Goal: Task Accomplishment & Management: Use online tool/utility

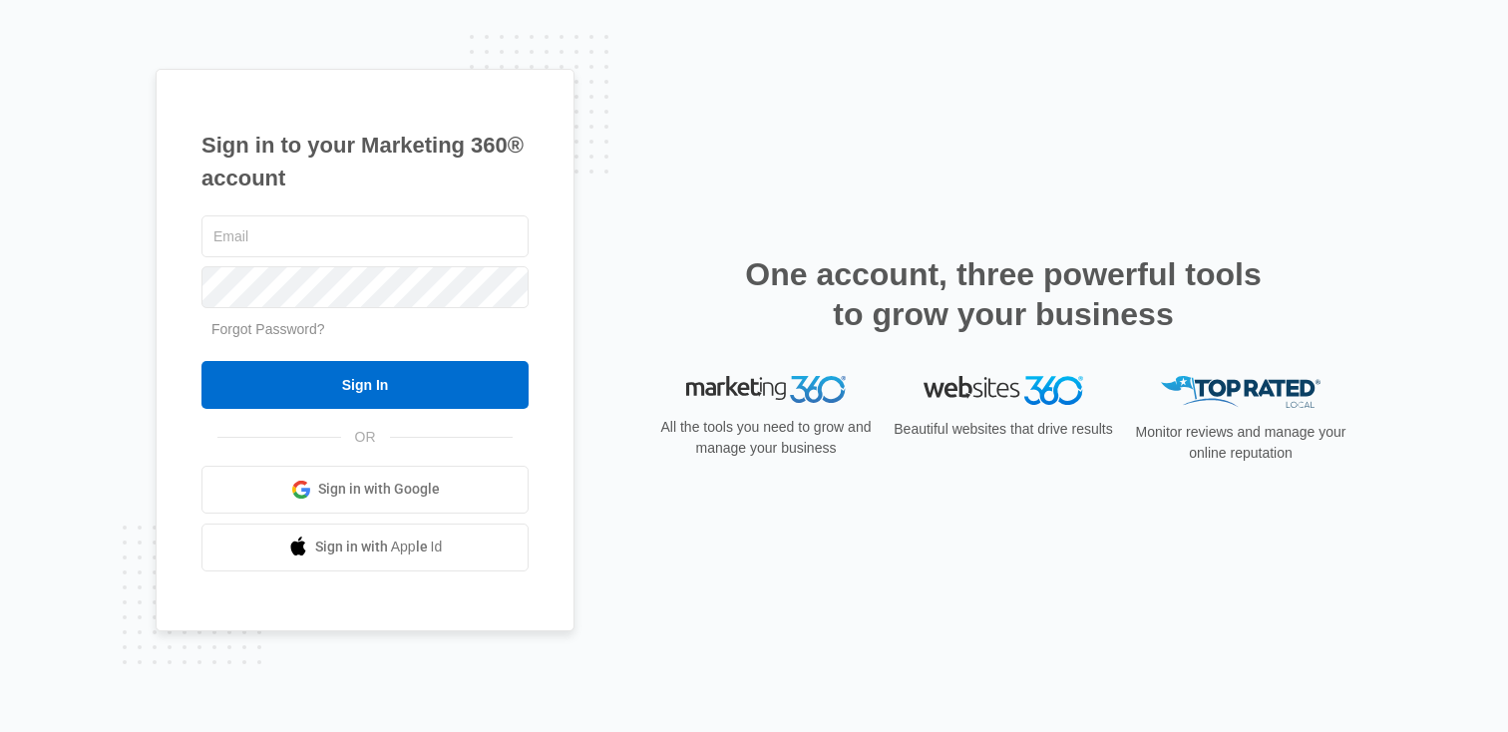
type input "[PERSON_NAME][EMAIL_ADDRESS][PERSON_NAME][DOMAIN_NAME]"
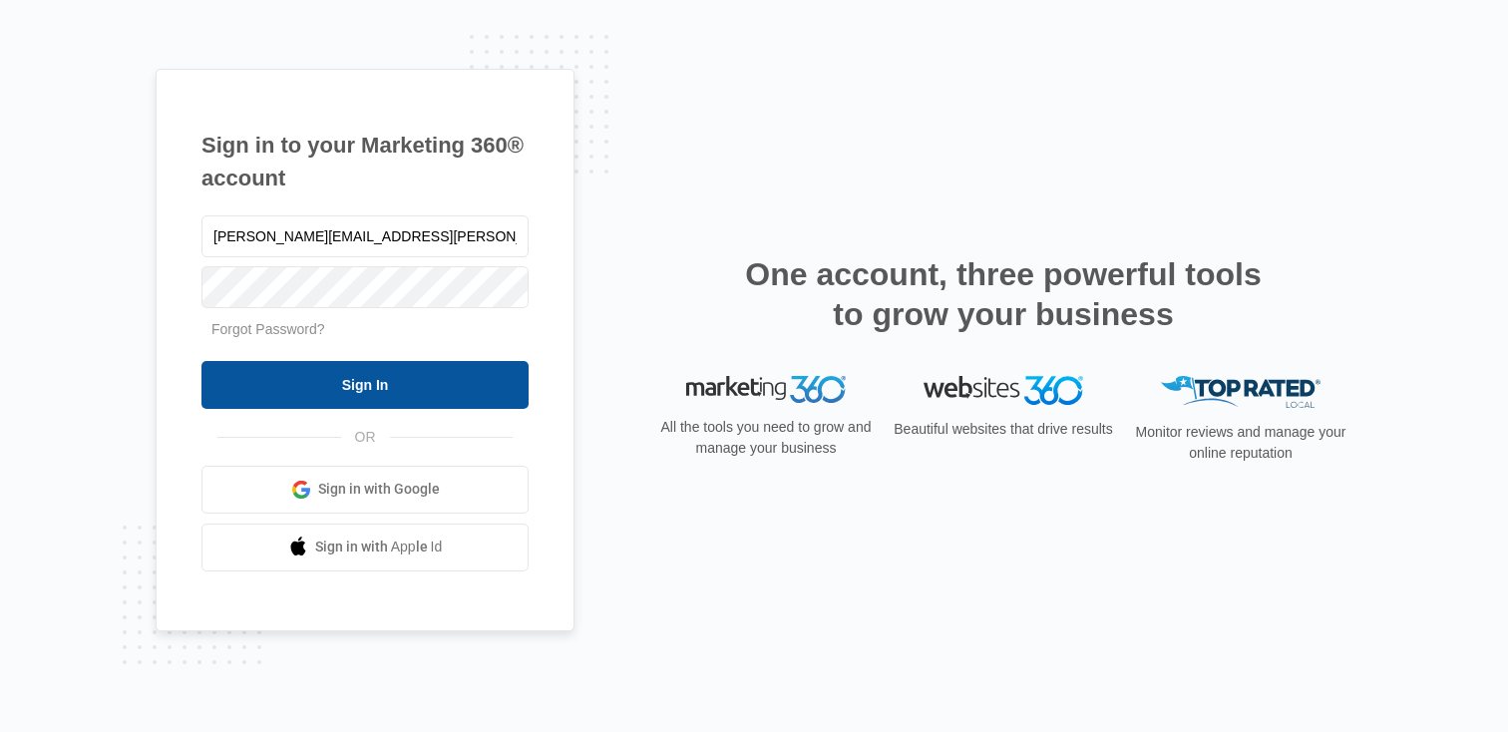
click at [250, 386] on input "Sign In" at bounding box center [364, 385] width 327 height 48
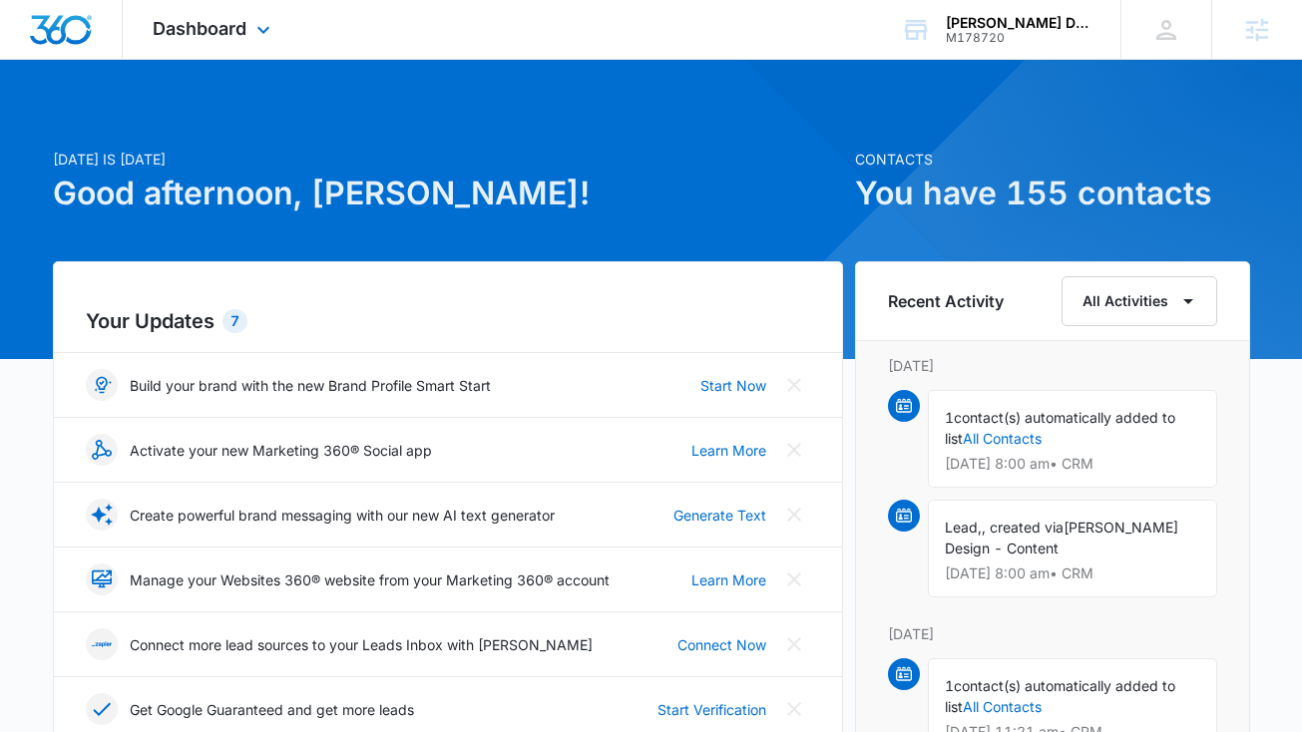
click at [248, 25] on div "Dashboard Apps Reputation Websites Forms CRM Email Social Shop Content Ads Inte…" at bounding box center [214, 29] width 183 height 59
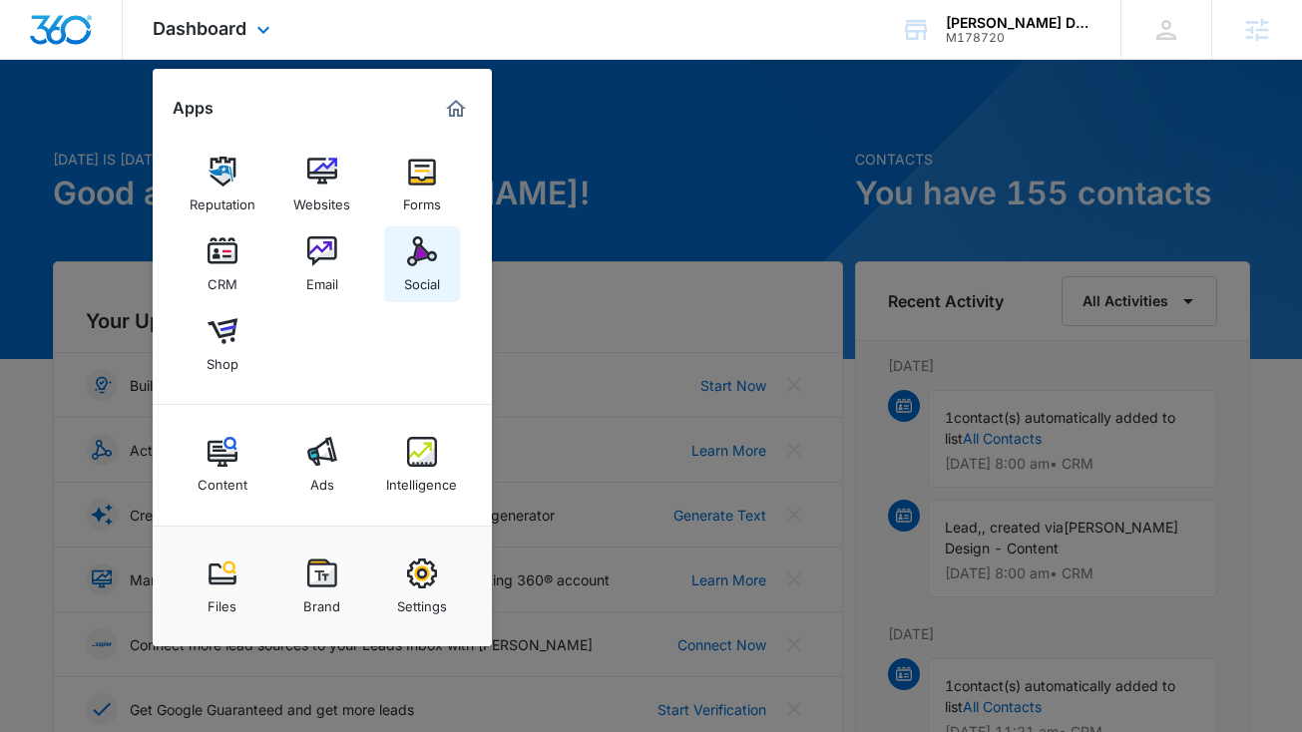
click at [419, 261] on img at bounding box center [422, 251] width 30 height 30
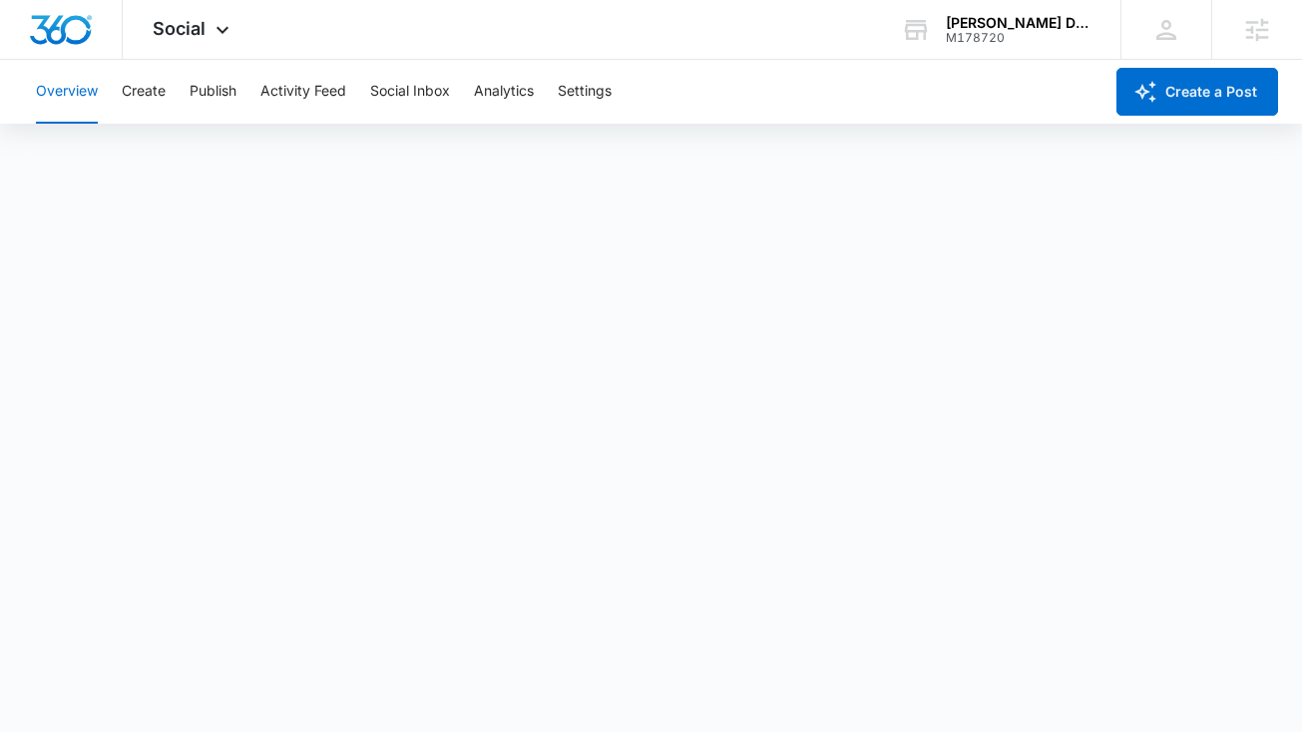
scroll to position [1, 0]
click at [143, 86] on button "Create" at bounding box center [144, 92] width 44 height 64
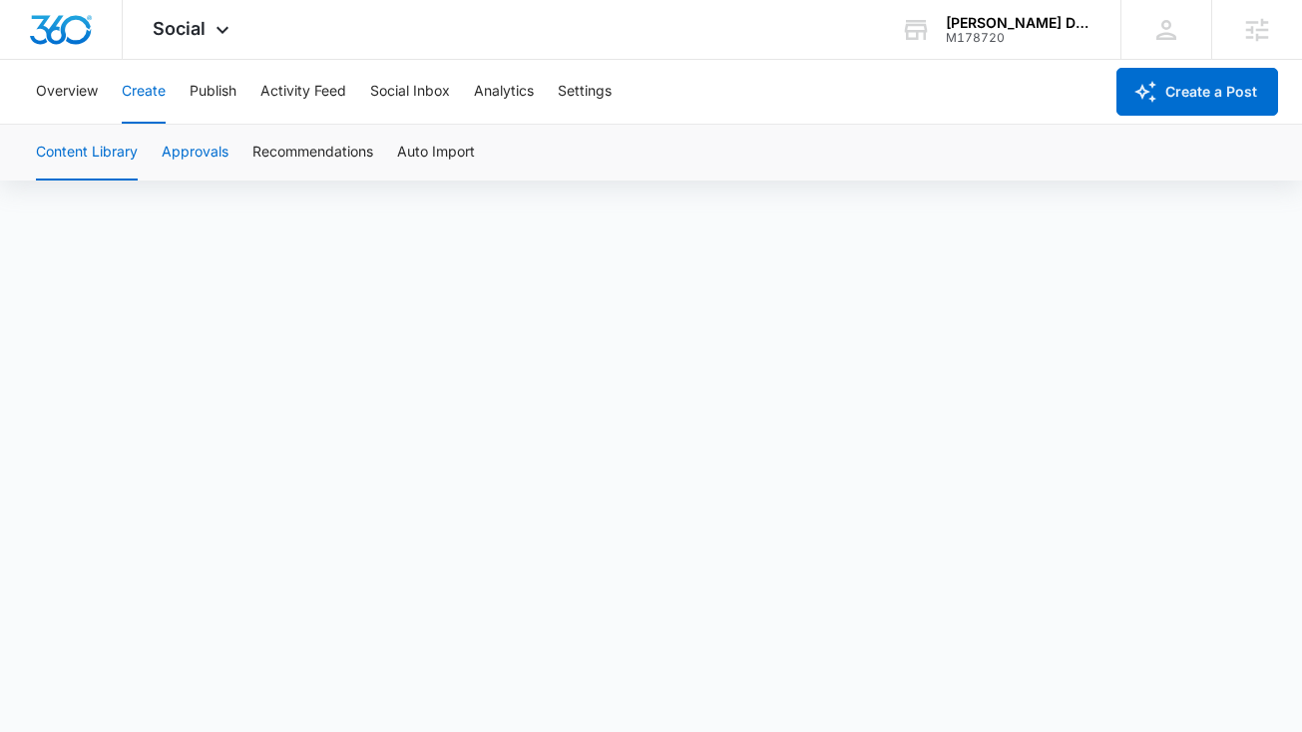
click at [187, 145] on button "Approvals" at bounding box center [195, 153] width 67 height 56
